Goal: Transaction & Acquisition: Purchase product/service

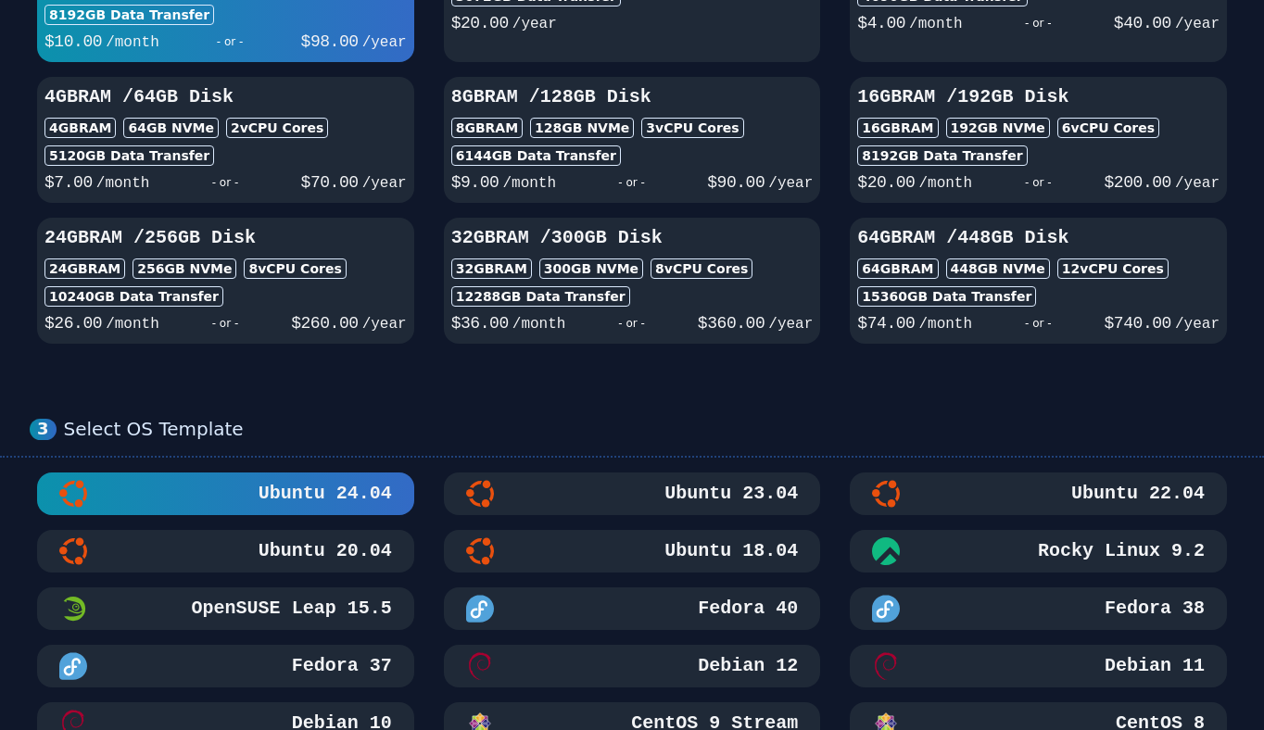
scroll to position [712, 0]
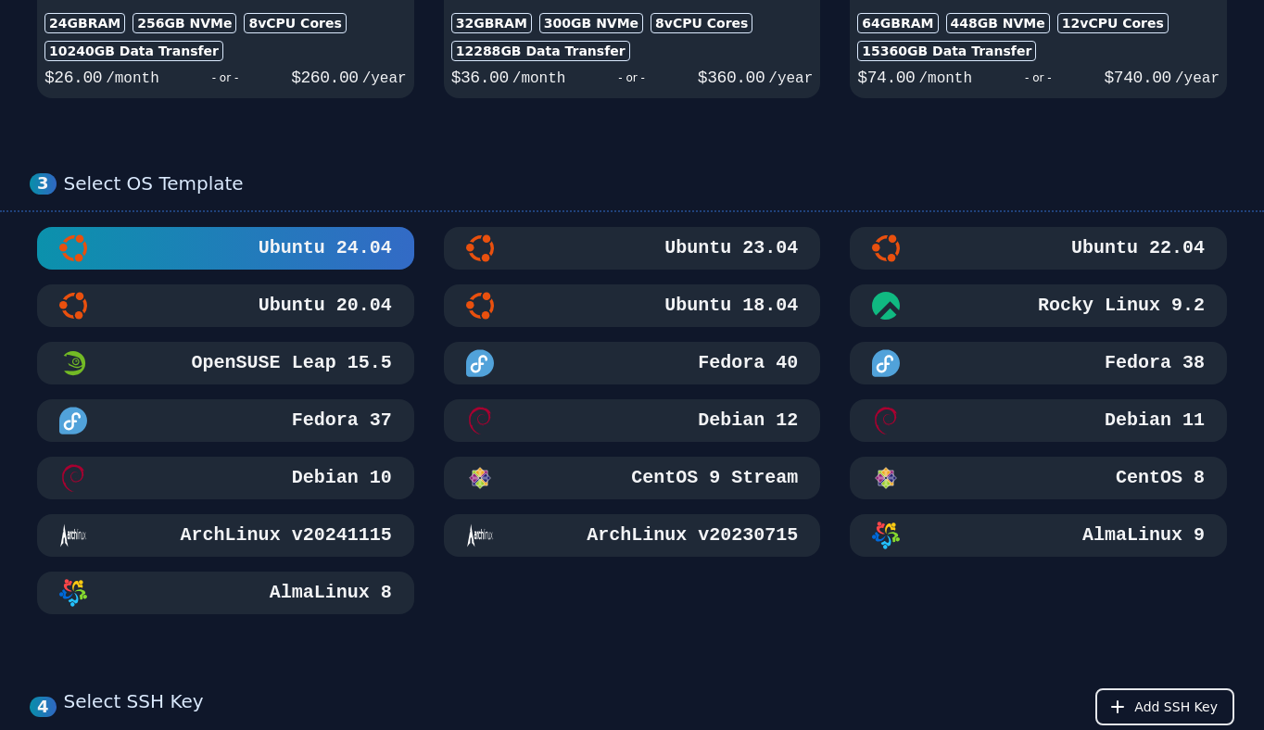
click at [740, 309] on h3 "Ubuntu 18.04" at bounding box center [729, 306] width 137 height 26
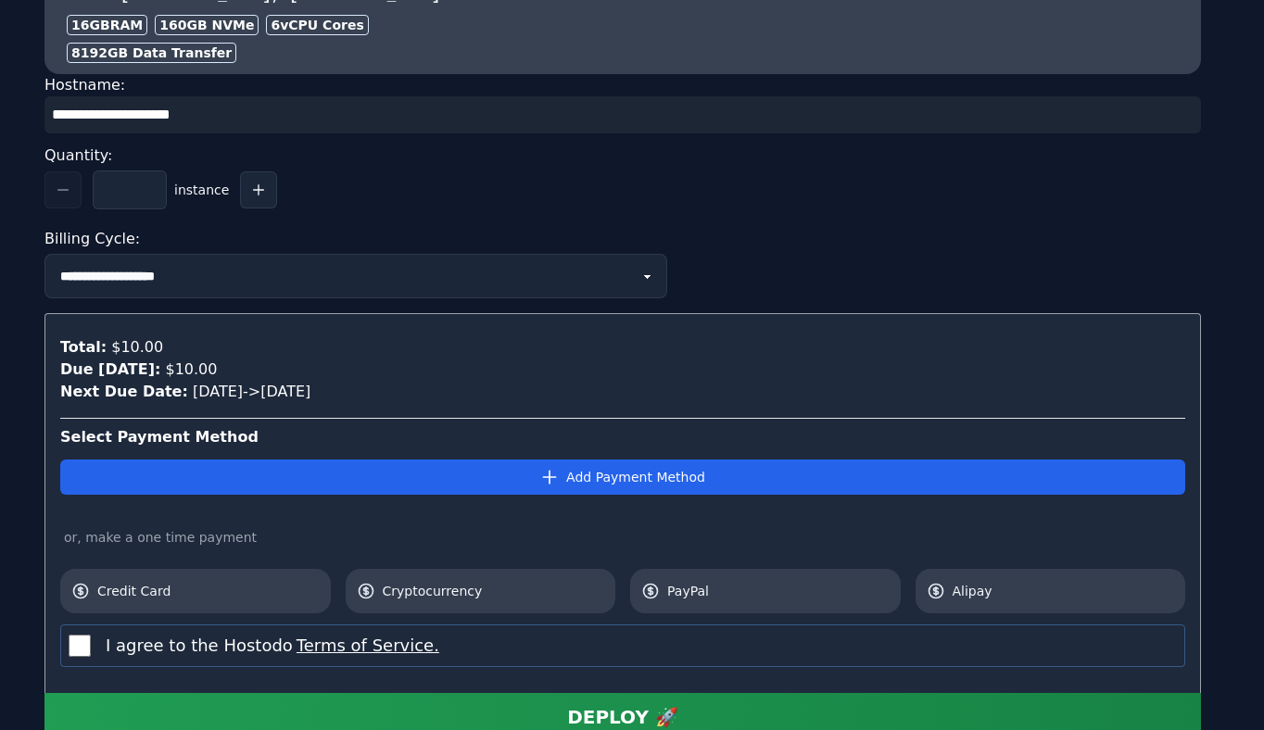
scroll to position [1830, 0]
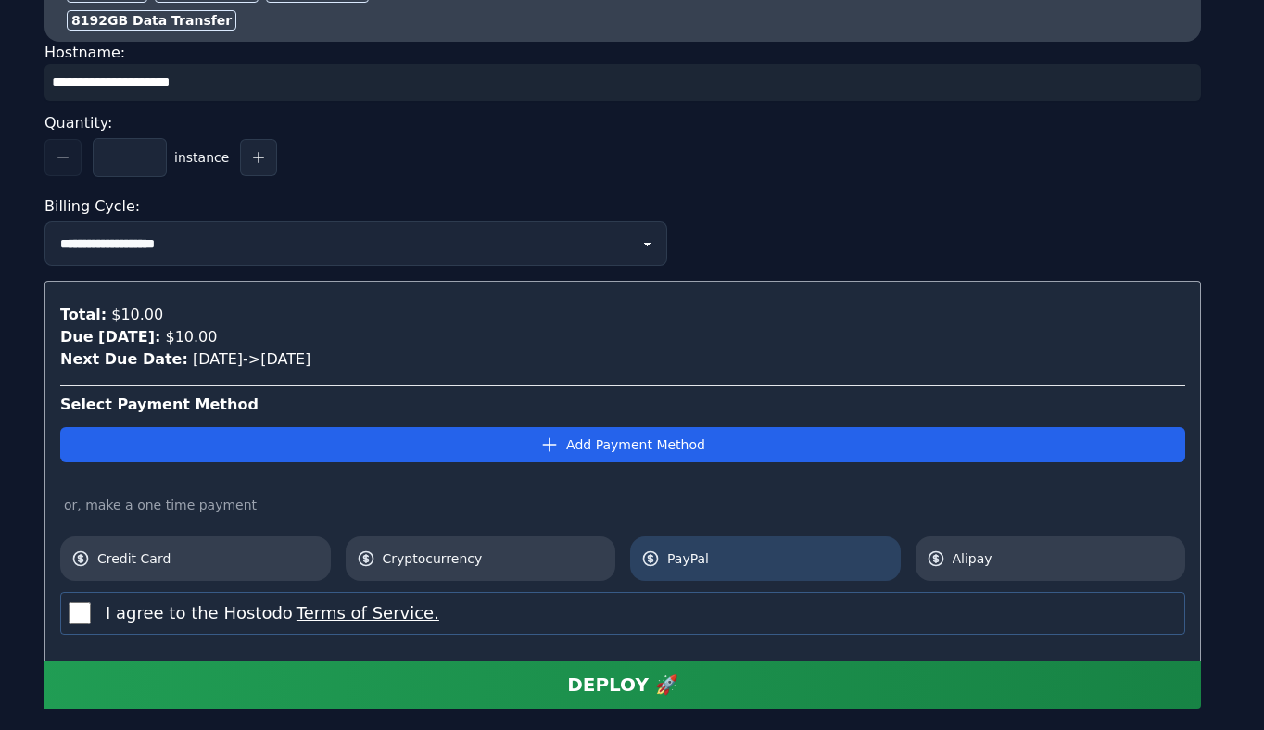
click at [692, 571] on link "PayPal" at bounding box center [765, 559] width 271 height 44
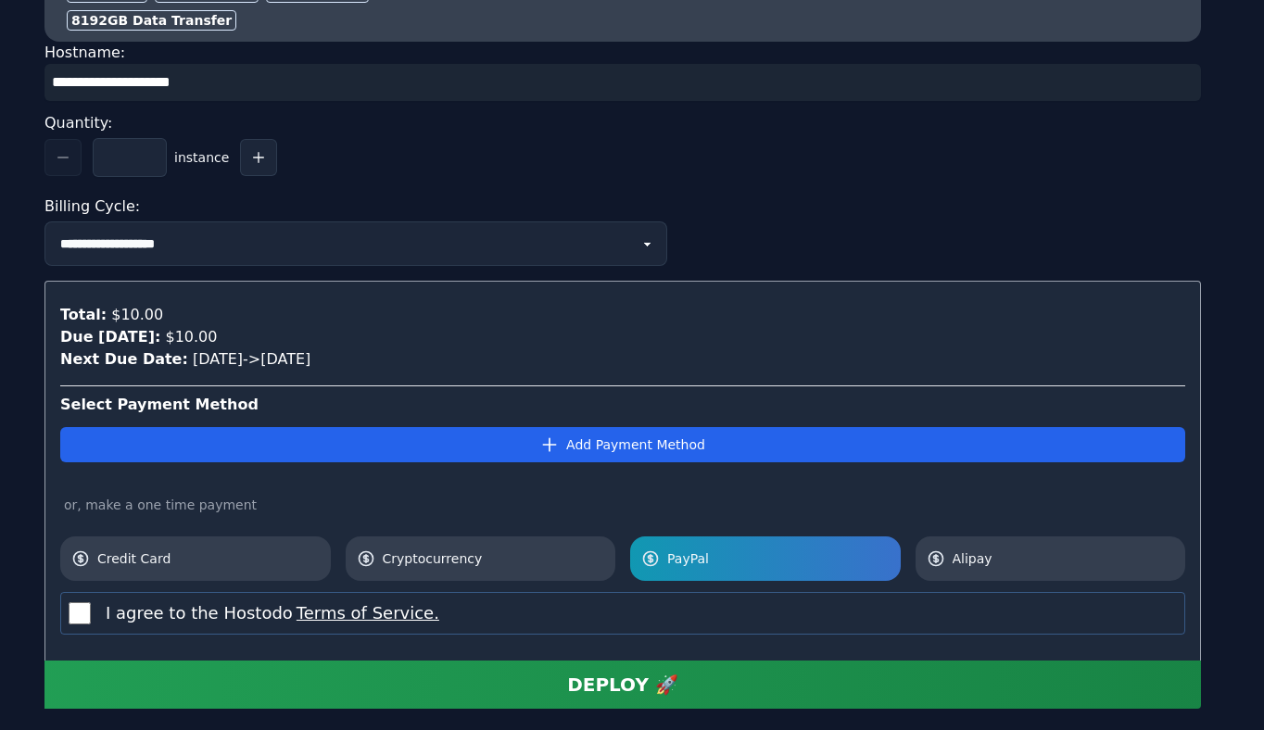
click at [363, 683] on button "DEPLOY 🚀" at bounding box center [622, 685] width 1157 height 48
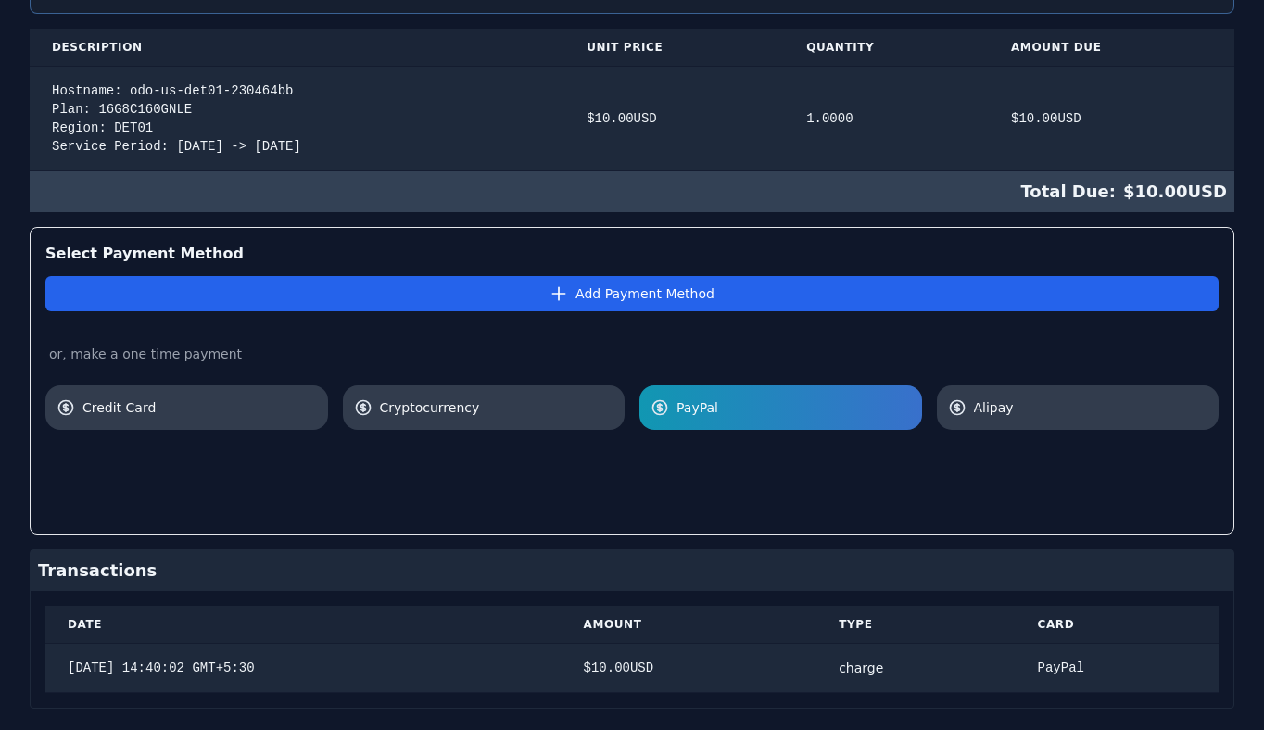
scroll to position [449, 0]
